Goal: Task Accomplishment & Management: Manage account settings

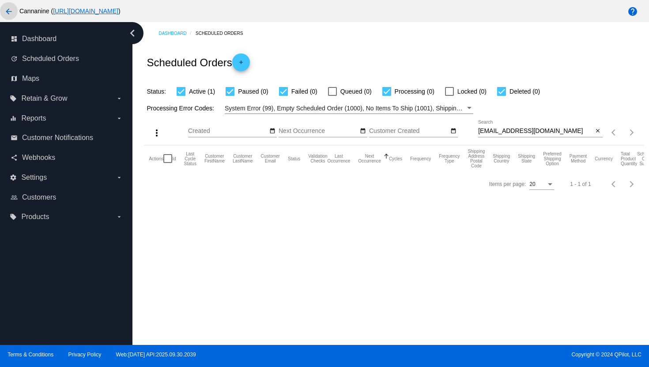
click at [11, 13] on mat-icon "arrow_back" at bounding box center [9, 11] width 11 height 11
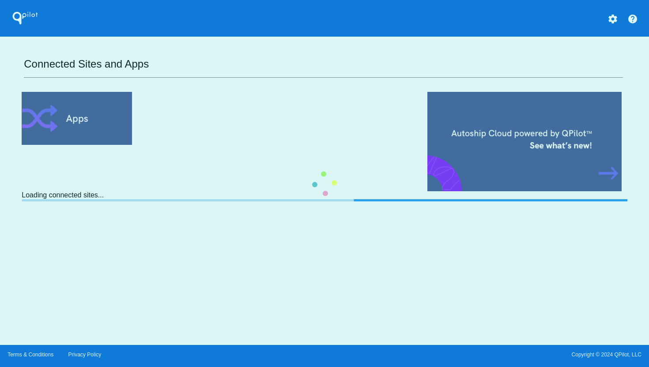
click at [613, 19] on div "QPilot settings help Connected Sites and Apps Loading connected sites..." at bounding box center [324, 172] width 649 height 345
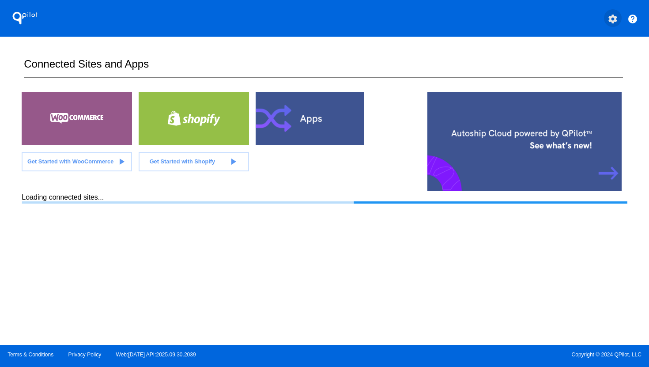
click at [613, 19] on mat-icon "settings" at bounding box center [612, 19] width 11 height 11
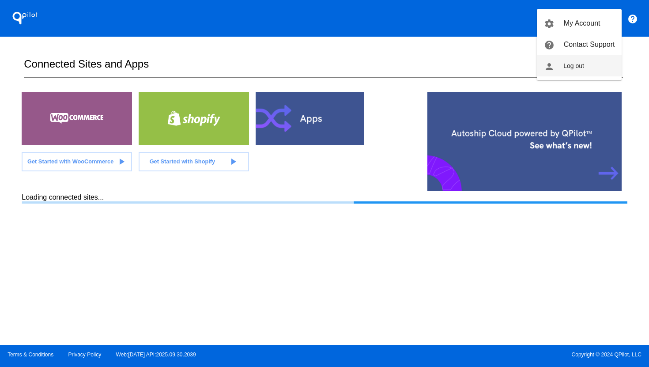
click at [590, 72] on button "person Log out" at bounding box center [579, 65] width 85 height 21
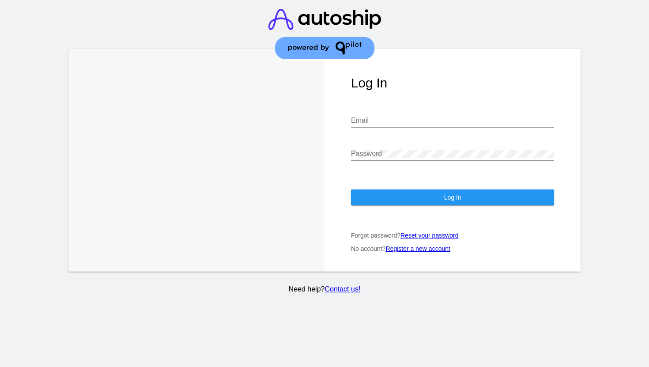
click at [420, 117] on input "Email" at bounding box center [452, 121] width 203 height 8
type input "[EMAIL_ADDRESS][DOMAIN_NAME]"
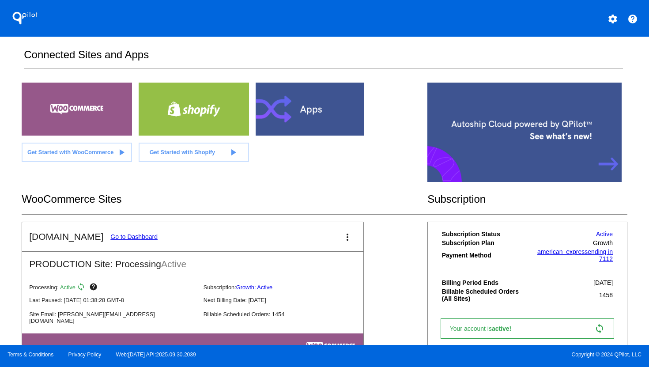
scroll to position [25, 0]
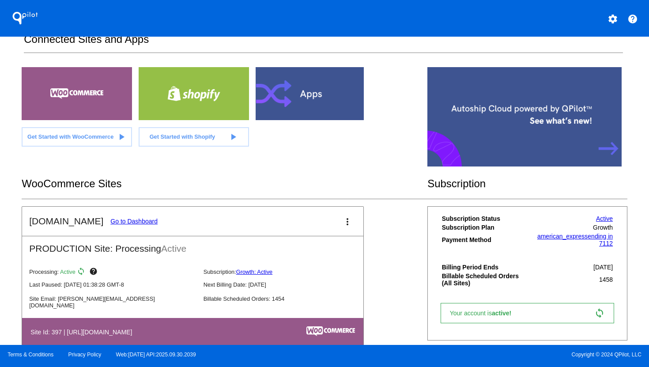
click at [139, 219] on link "Go to Dashboard" at bounding box center [133, 221] width 47 height 7
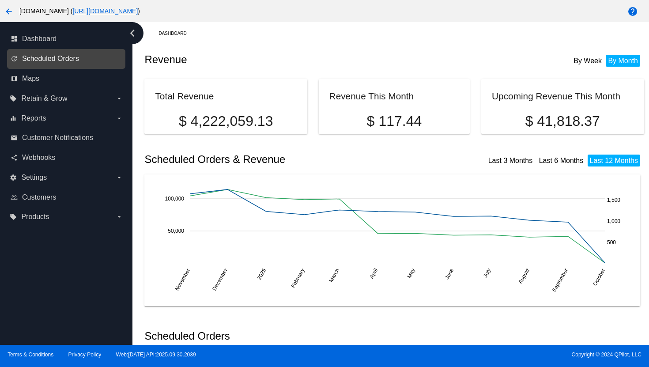
click at [58, 58] on span "Scheduled Orders" at bounding box center [50, 59] width 57 height 8
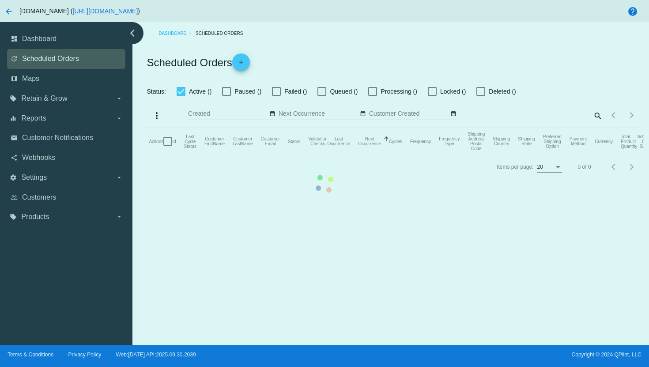
checkbox input "true"
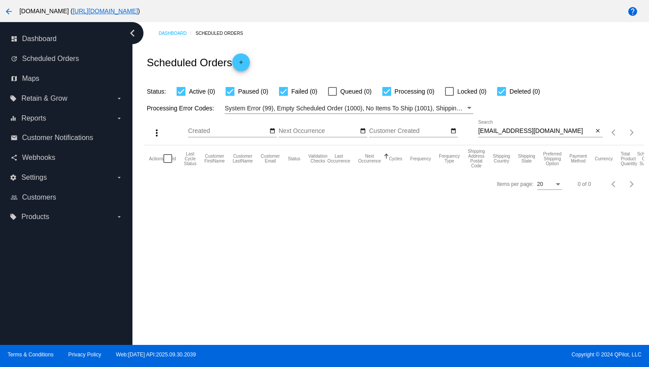
click at [509, 128] on input "[EMAIL_ADDRESS][DOMAIN_NAME]" at bounding box center [535, 131] width 115 height 7
paste input "reinboltpj@ao"
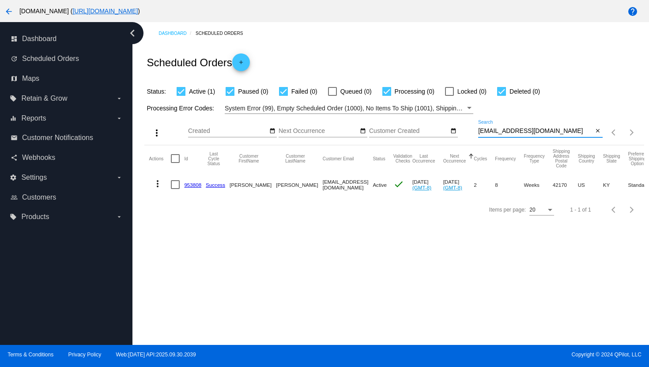
type input "[EMAIL_ADDRESS][DOMAIN_NAME]"
click at [155, 180] on mat-icon "more_vert" at bounding box center [157, 183] width 11 height 11
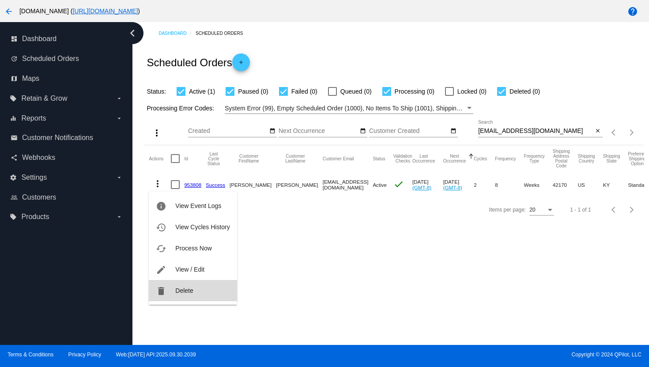
click at [178, 288] on span "Delete" at bounding box center [184, 290] width 18 height 7
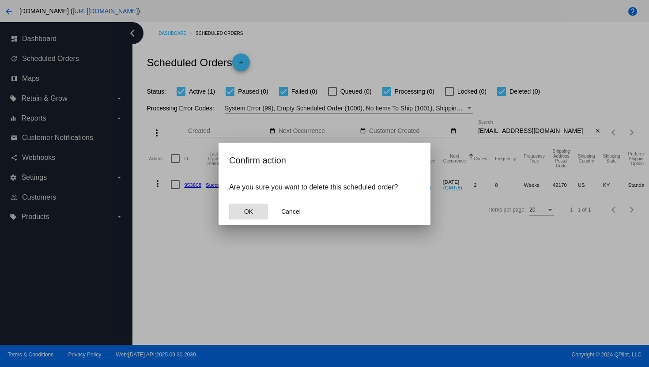
click at [247, 208] on span "OK" at bounding box center [248, 211] width 9 height 7
